Goal: Task Accomplishment & Management: Use online tool/utility

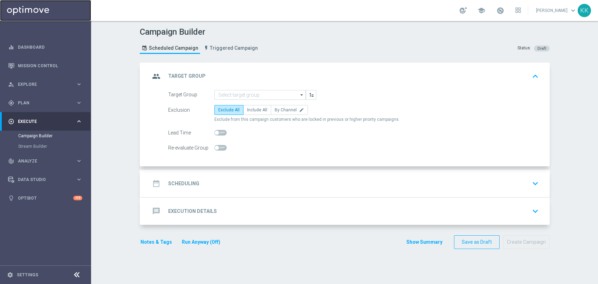
click at [38, 10] on link at bounding box center [45, 10] width 91 height 21
